Goal: Task Accomplishment & Management: Complete application form

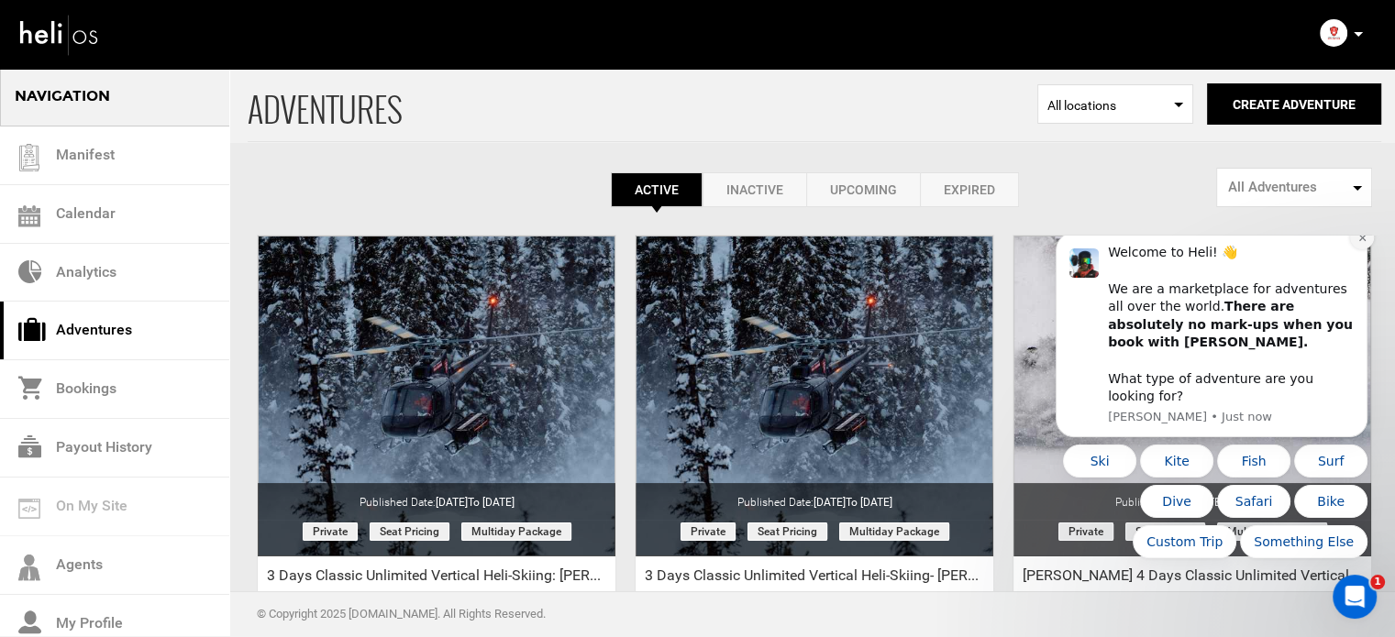
click at [1359, 249] on button "Dismiss notification" at bounding box center [1362, 238] width 24 height 24
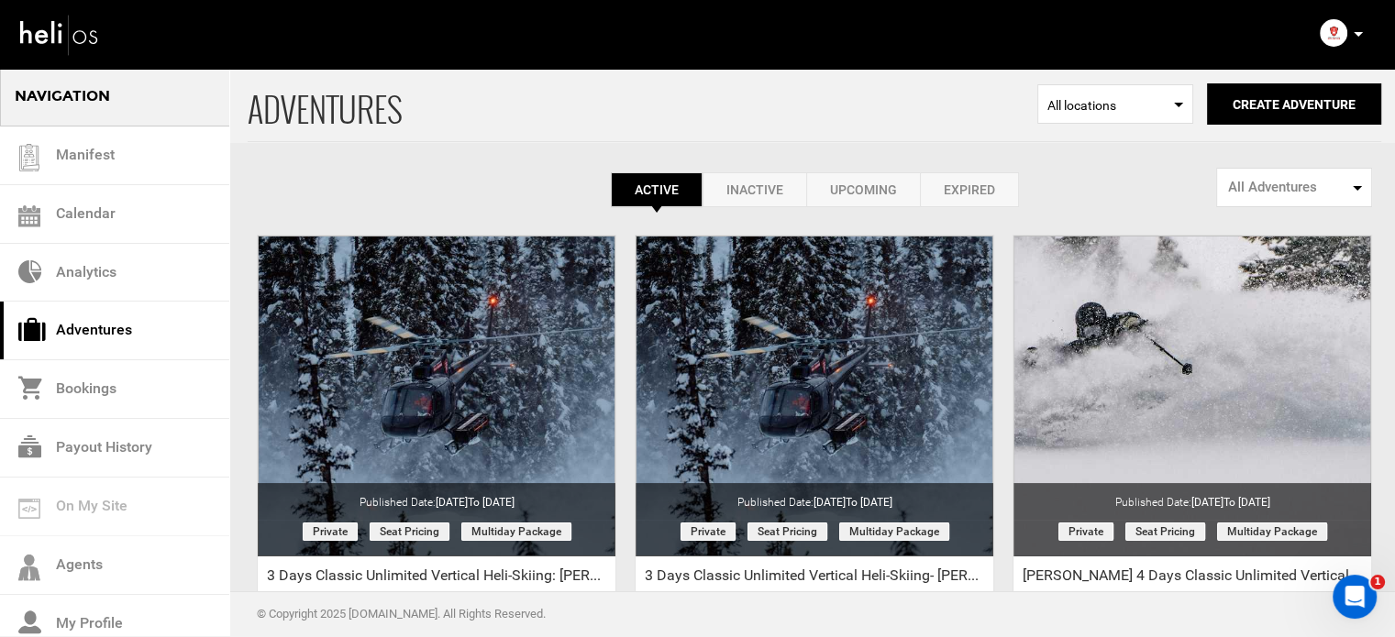
click at [980, 194] on link "Expired" at bounding box center [969, 189] width 99 height 35
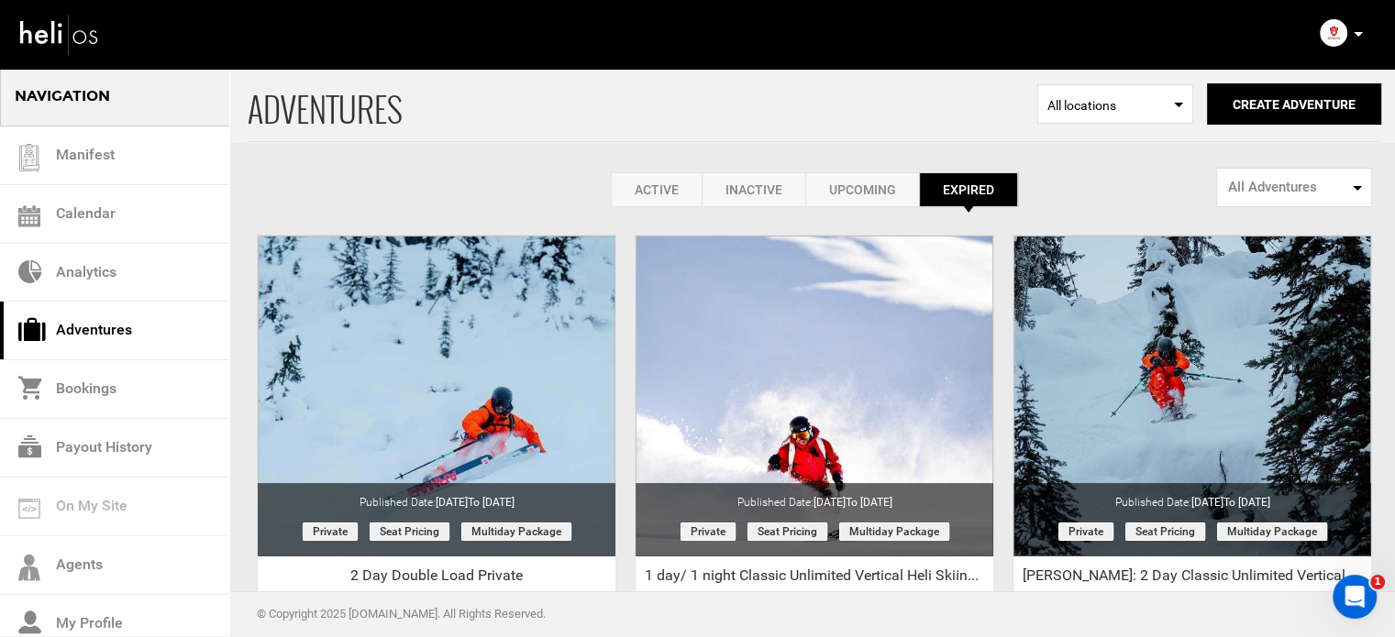
click at [639, 173] on link "Active" at bounding box center [656, 189] width 91 height 35
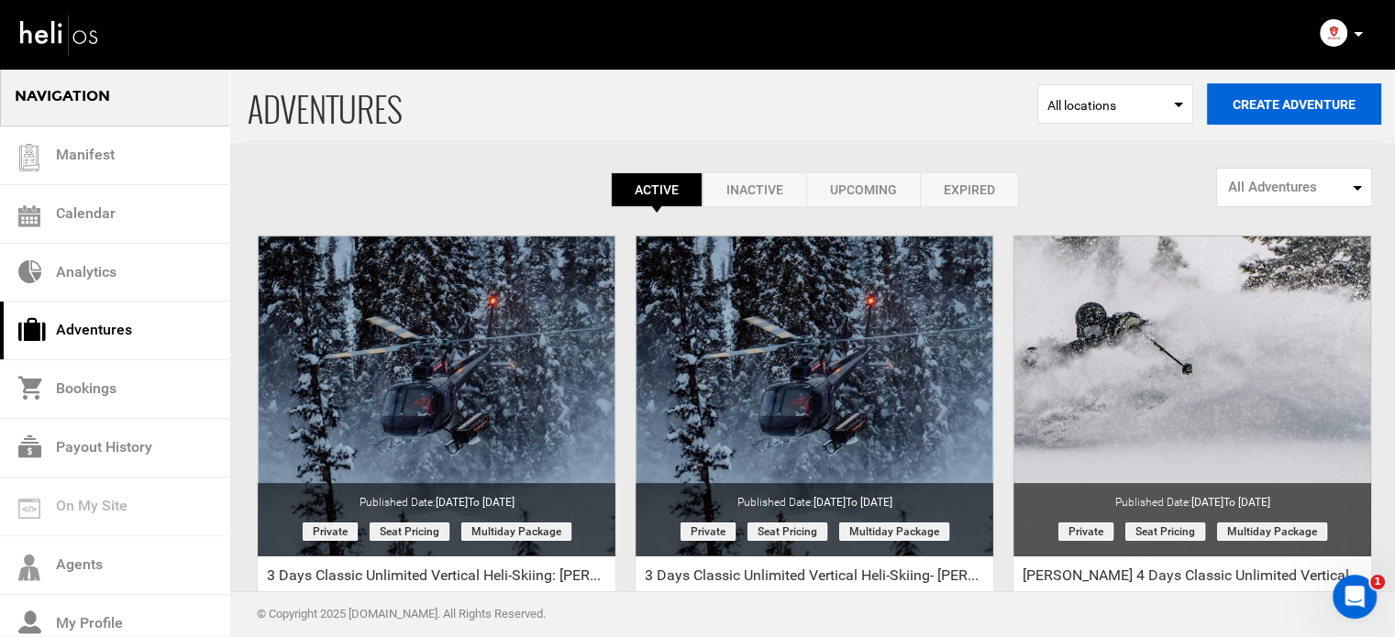
click at [1291, 100] on button "Create Adventure" at bounding box center [1294, 103] width 174 height 41
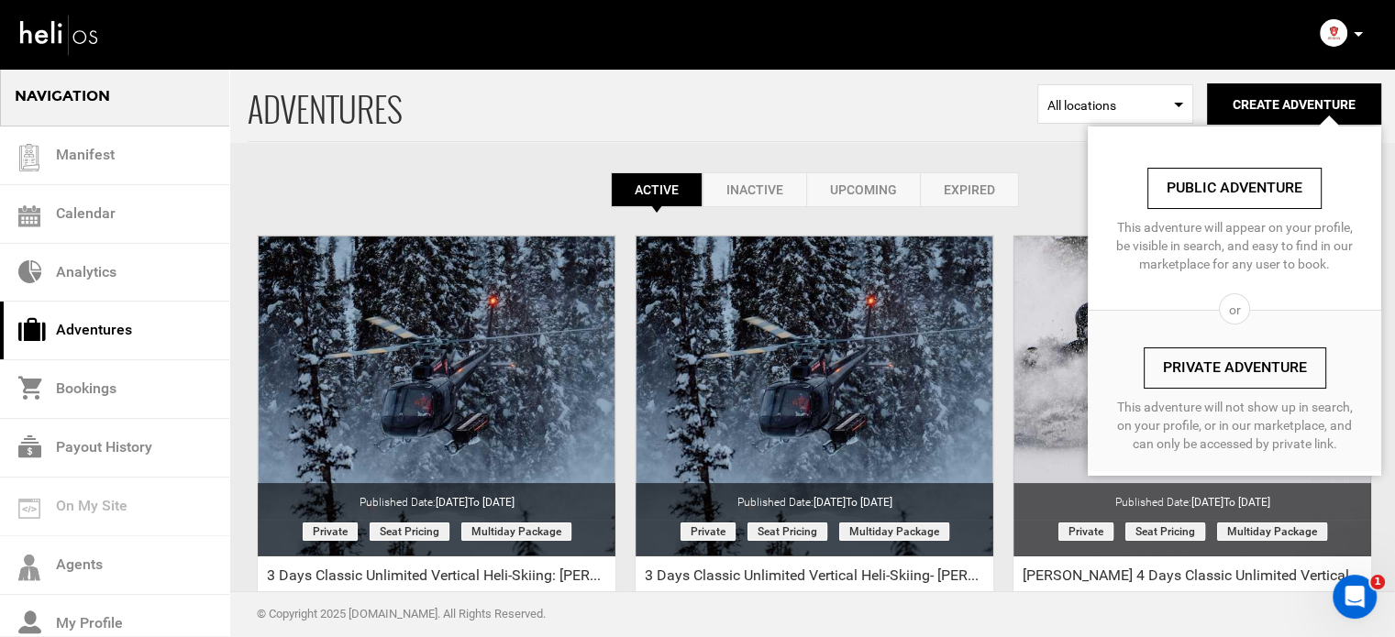
click at [1200, 375] on link "Private Adventure" at bounding box center [1235, 368] width 183 height 41
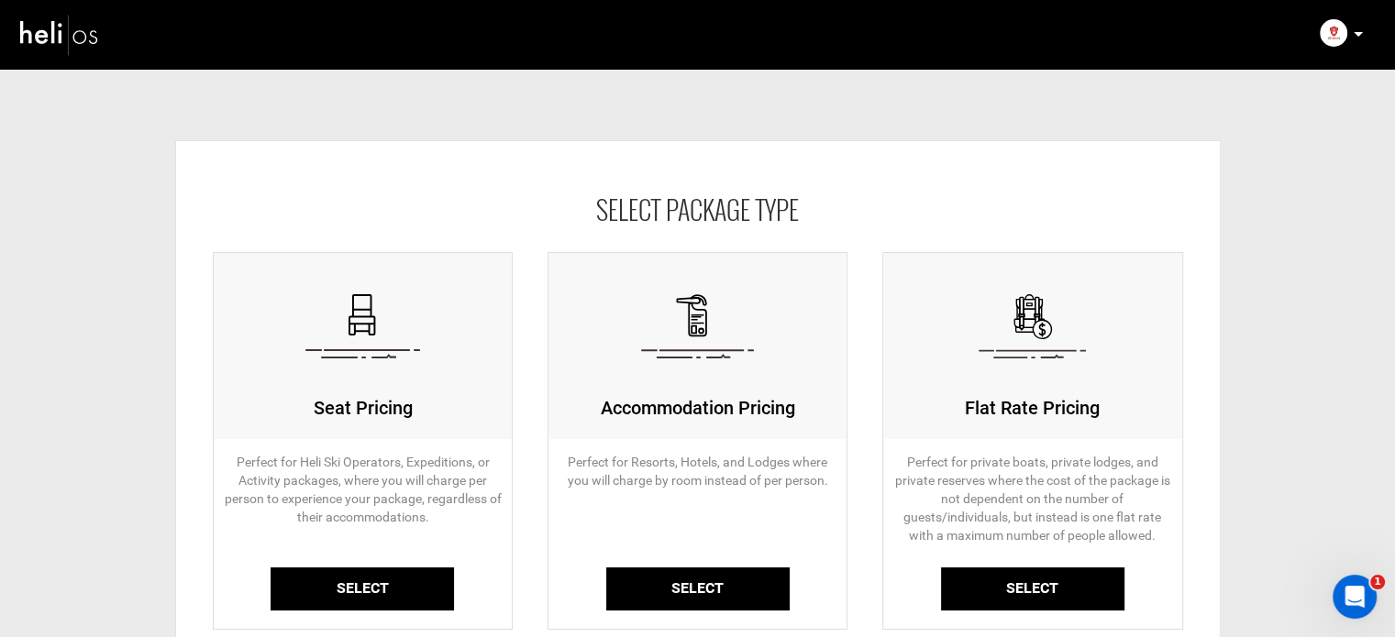
click at [418, 597] on link "Select" at bounding box center [362, 589] width 183 height 43
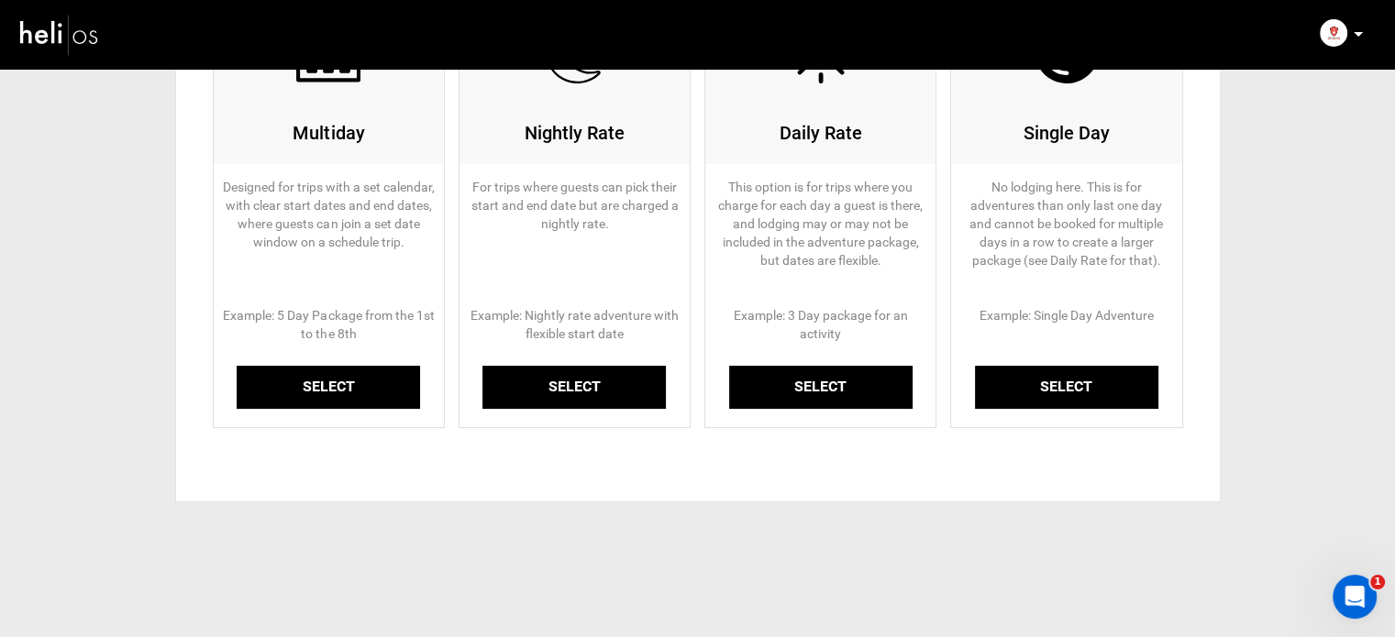
scroll to position [277, 0]
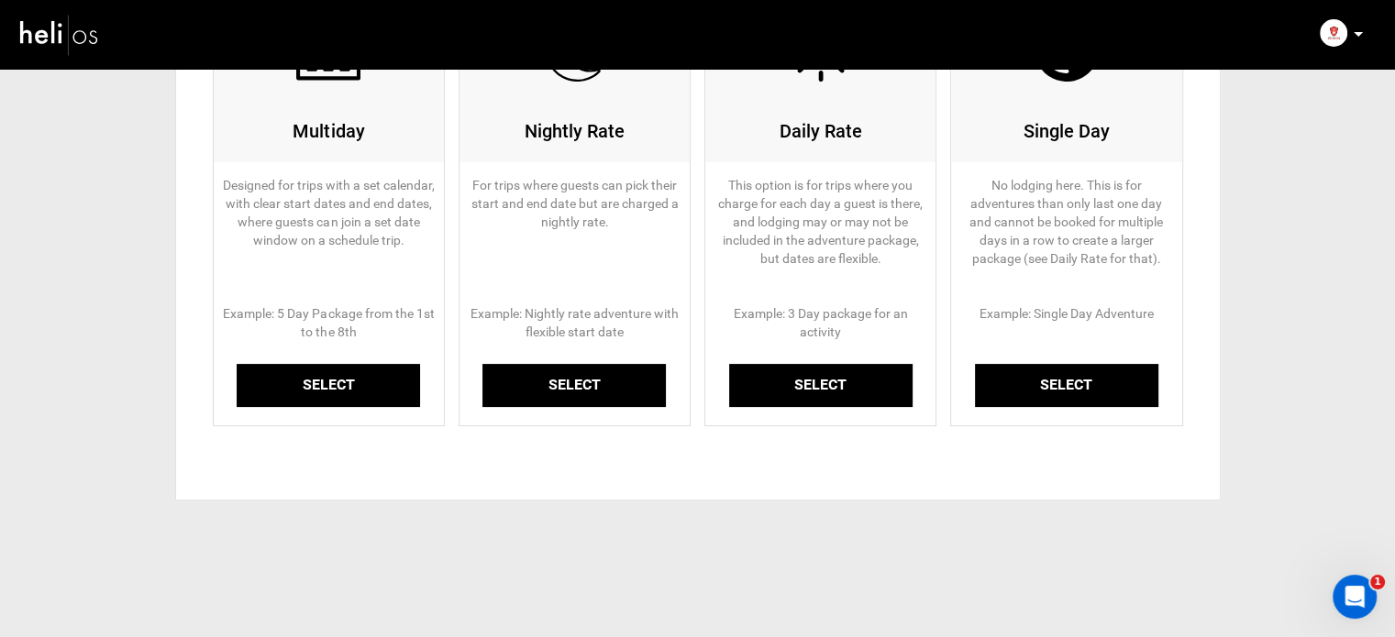
click at [342, 380] on link "Select" at bounding box center [328, 385] width 183 height 43
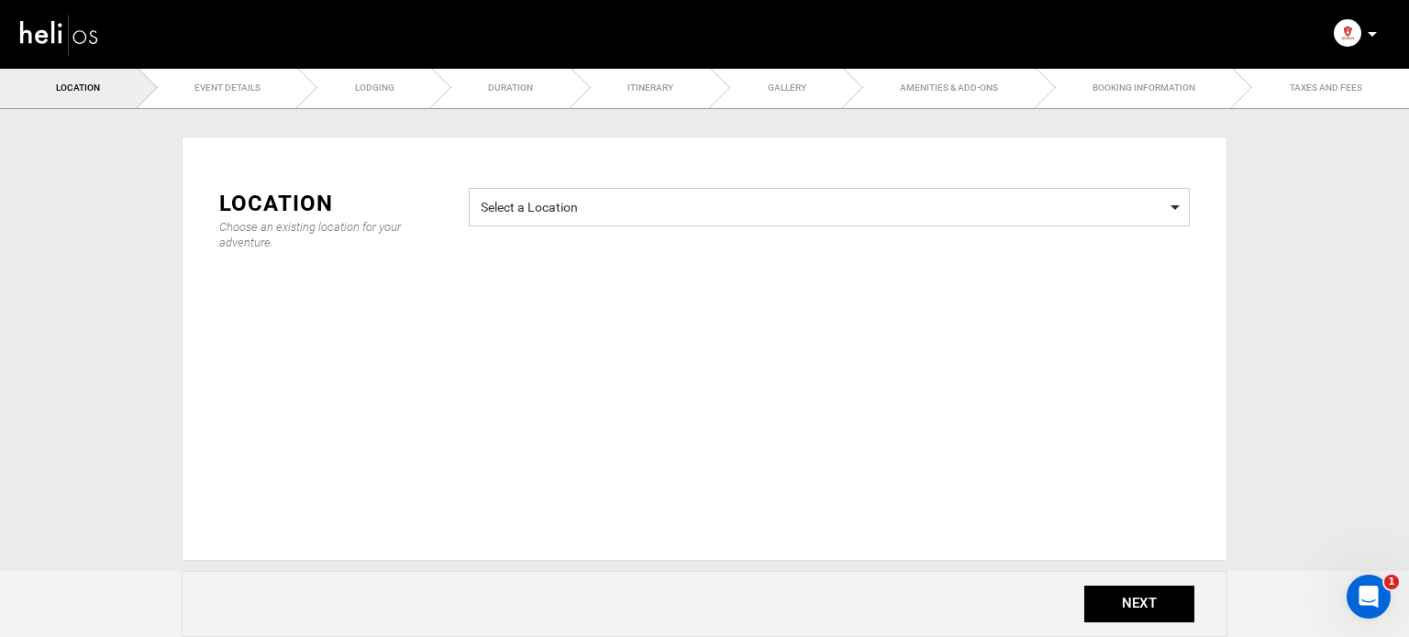
click at [687, 215] on span "Select a Location" at bounding box center [829, 205] width 697 height 23
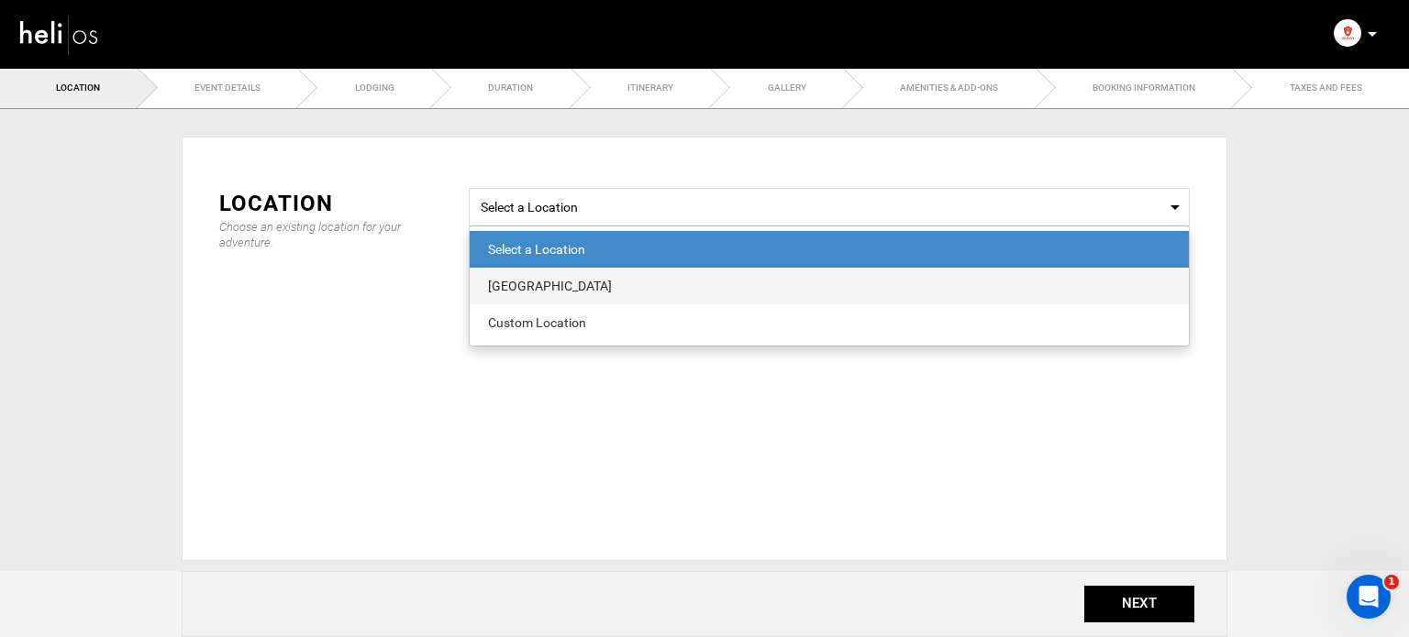
click at [627, 281] on div "[GEOGRAPHIC_DATA]" at bounding box center [829, 286] width 682 height 18
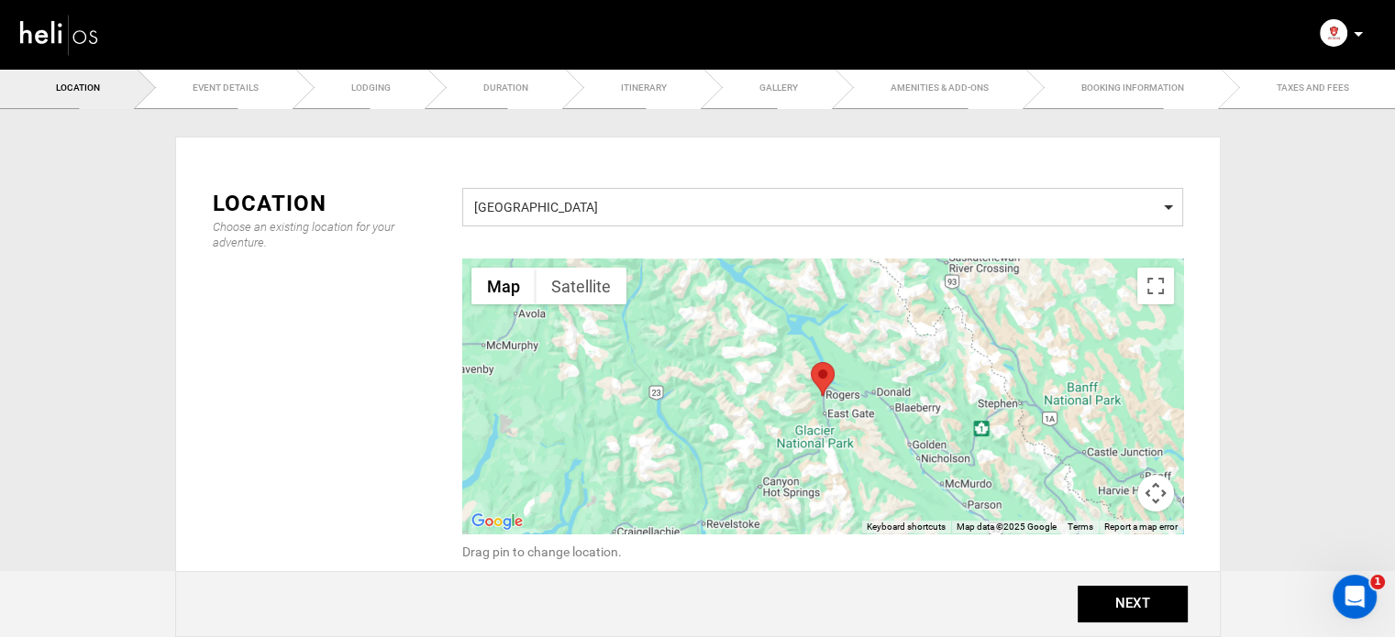
click at [667, 203] on span "[GEOGRAPHIC_DATA]" at bounding box center [822, 205] width 697 height 23
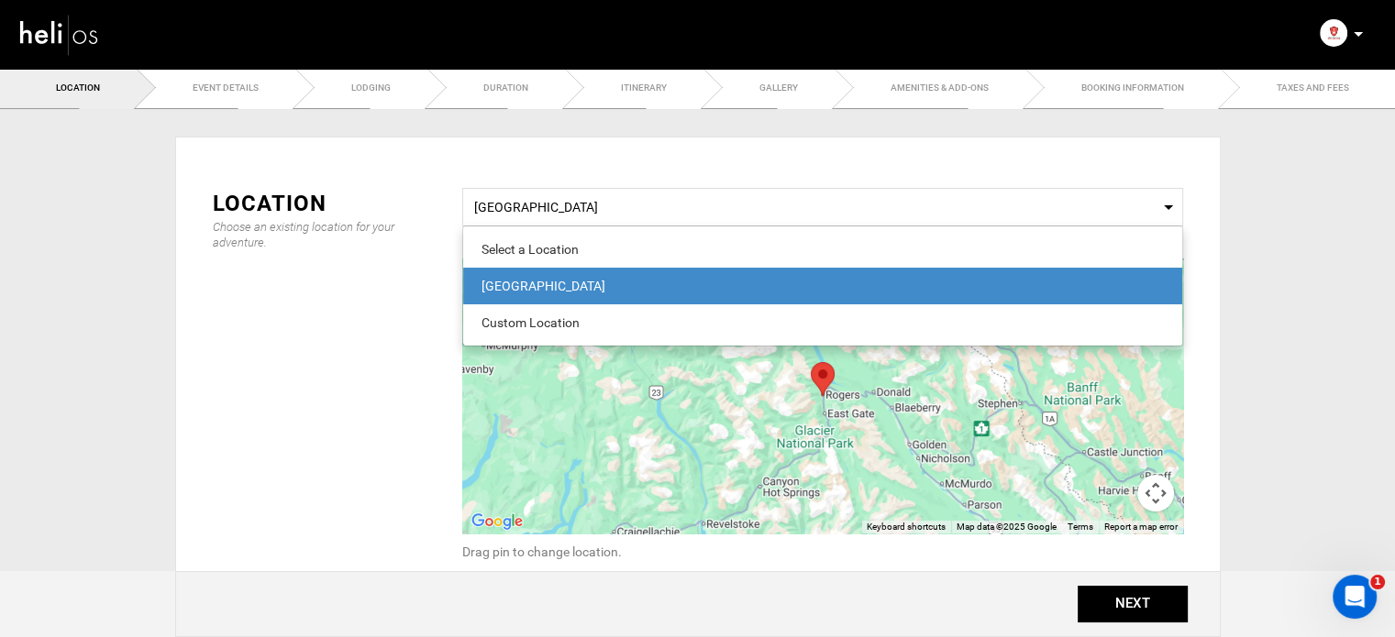
click at [637, 277] on div "[GEOGRAPHIC_DATA]" at bounding box center [823, 286] width 682 height 18
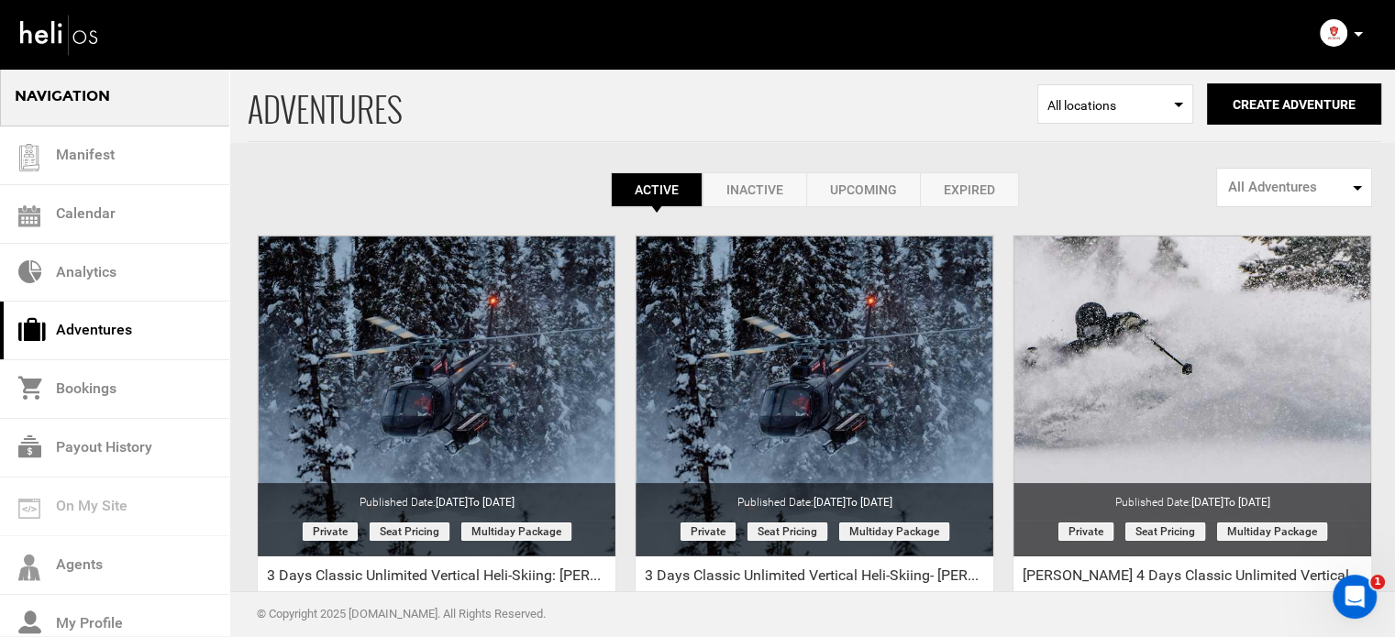
click at [1361, 34] on icon at bounding box center [1358, 34] width 9 height 5
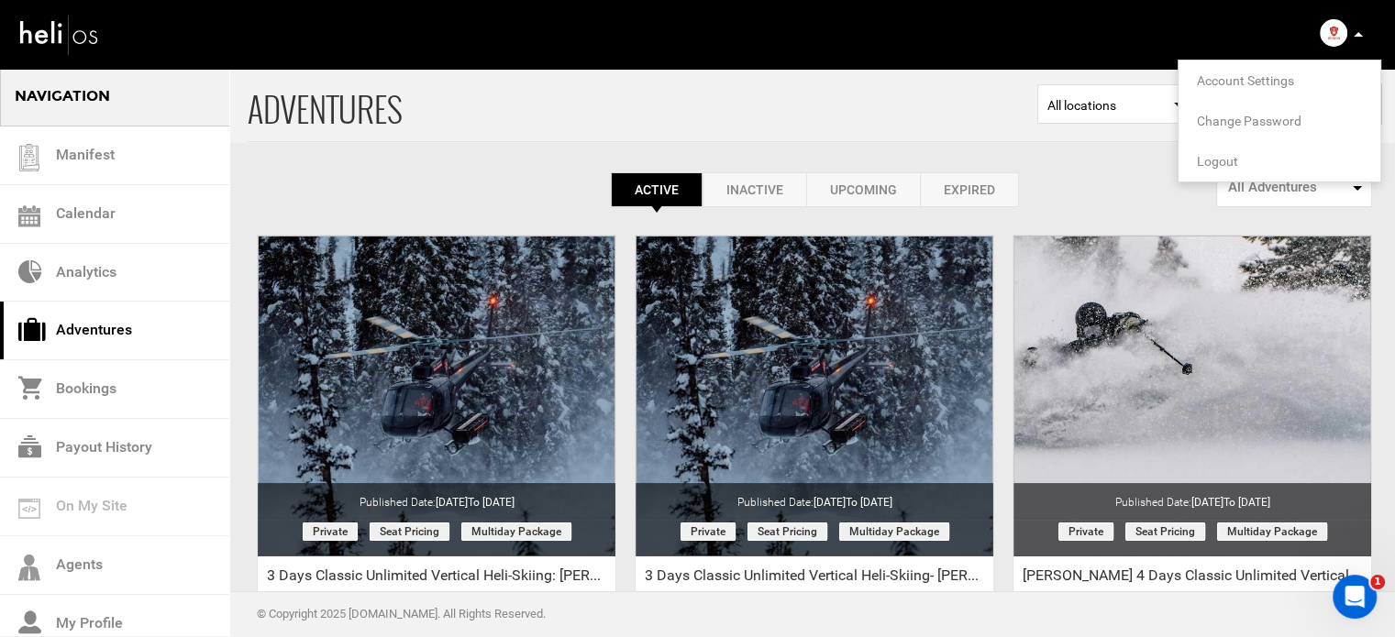
click at [1214, 158] on span "Logout" at bounding box center [1217, 161] width 41 height 15
